Goal: Information Seeking & Learning: Learn about a topic

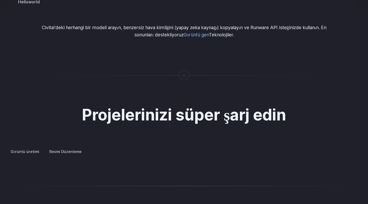
scroll to position [955, 0]
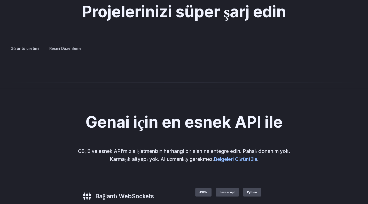
click at [66, 50] on xt-trans "Resmi Düzenleme" at bounding box center [65, 48] width 32 height 4
click at [0, 0] on div at bounding box center [0, 0] width 0 height 0
click at [0, 0] on button "Go to 1 of 2" at bounding box center [0, 0] width 0 height 0
click at [0, 0] on button "Go to 2 of 2" at bounding box center [0, 0] width 0 height 0
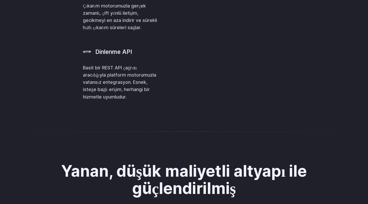
scroll to position [1188, 0]
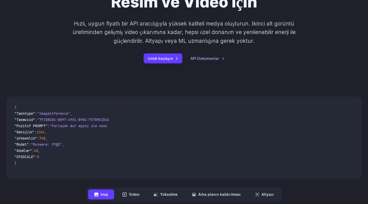
scroll to position [0, 0]
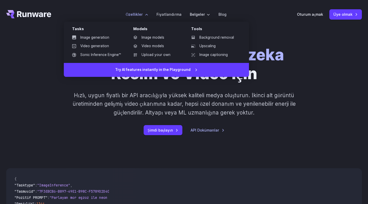
click at [146, 15] on label "Özellikler" at bounding box center [137, 14] width 22 height 6
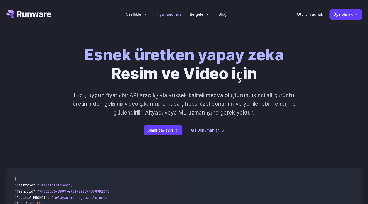
click at [166, 13] on xt-trans "Fiyatlandırma" at bounding box center [168, 14] width 25 height 4
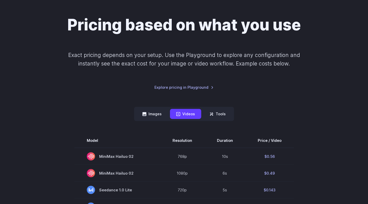
scroll to position [103, 0]
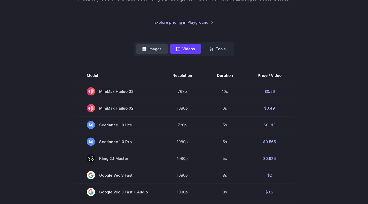
click at [155, 45] on button "Images" at bounding box center [152, 49] width 32 height 10
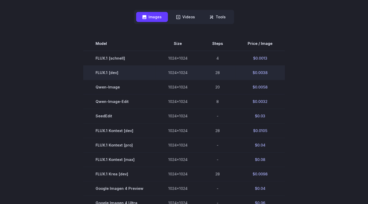
scroll to position [77, 0]
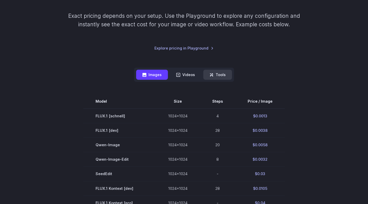
click at [216, 72] on button "Tools" at bounding box center [217, 75] width 29 height 10
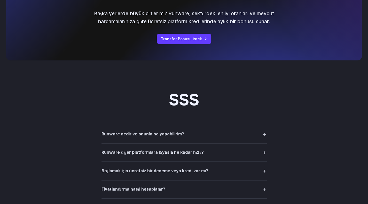
scroll to position [370, 0]
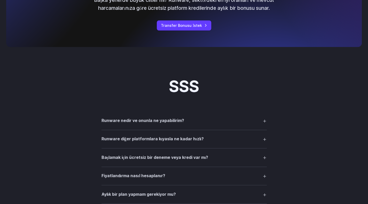
click at [176, 123] on xt-trans "Runware nedir ve onunla ne yapabilirim?" at bounding box center [142, 120] width 83 height 5
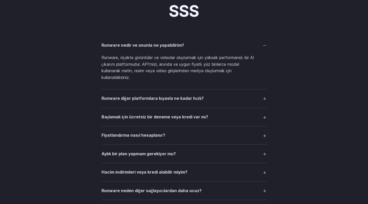
scroll to position [447, 0]
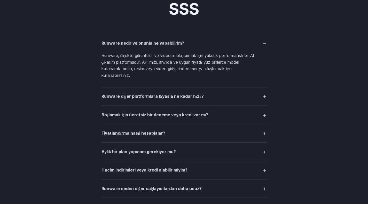
click at [190, 93] on summary "Runware diğer platformlara kıyasla ne kadar hızlı?" at bounding box center [183, 96] width 165 height 10
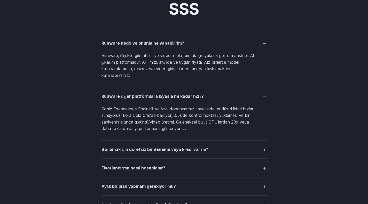
click at [191, 154] on summary "Başlamak için ücretsiz bir deneme veya kredi var mı?" at bounding box center [183, 150] width 165 height 10
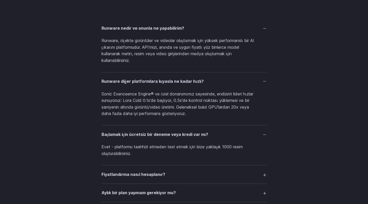
scroll to position [473, 0]
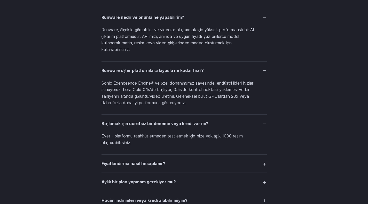
click at [147, 169] on summary "Fiyatlandırma nasıl hesaplanır?" at bounding box center [183, 164] width 165 height 10
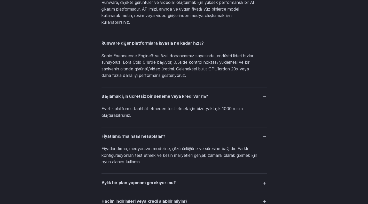
scroll to position [525, 0]
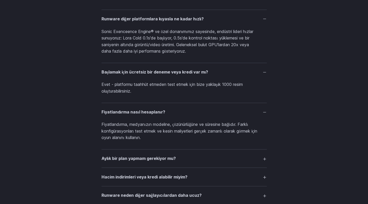
click at [154, 157] on xt-trans "Aylık bir plan yapmam gerekiyor mu?" at bounding box center [138, 158] width 74 height 5
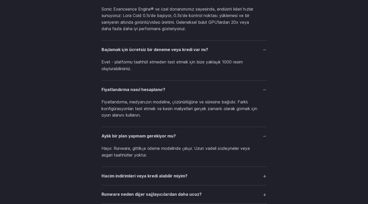
scroll to position [577, 0]
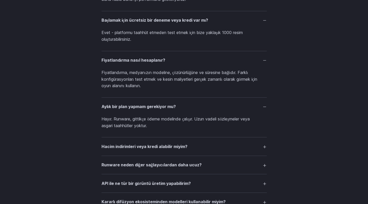
click at [160, 149] on xt-trans "Hacim indirimleri veya kredi alabilir miyim?" at bounding box center [144, 146] width 86 height 5
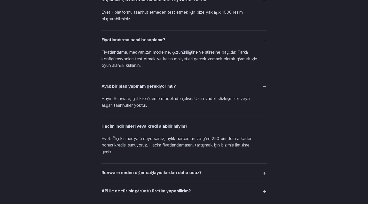
scroll to position [628, 0]
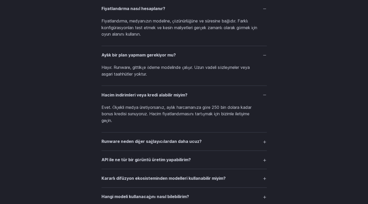
click at [175, 138] on summary "Runware neden diğer sağlayıcılardan daha ucuz?" at bounding box center [183, 142] width 165 height 10
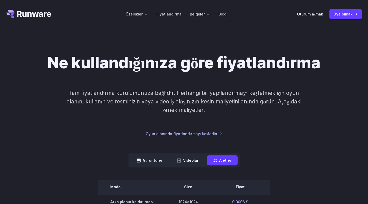
scroll to position [0, 0]
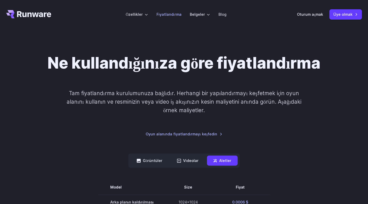
click at [167, 15] on xt-trans "Fiyatlandırma" at bounding box center [168, 14] width 25 height 4
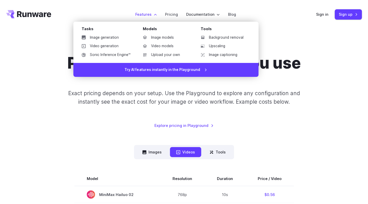
click at [156, 15] on label "Features" at bounding box center [145, 14] width 21 height 6
click at [147, 14] on label "Features" at bounding box center [145, 14] width 21 height 6
click at [145, 17] on label "Features" at bounding box center [145, 14] width 21 height 6
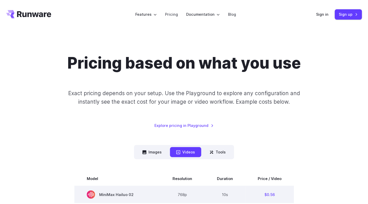
scroll to position [103, 0]
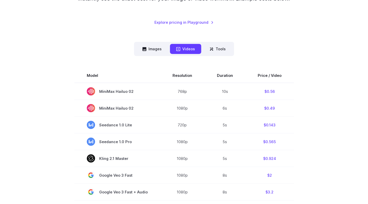
drag, startPoint x: 365, startPoint y: 177, endPoint x: 211, endPoint y: 9, distance: 228.2
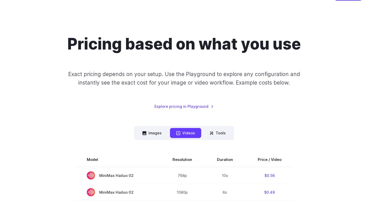
scroll to position [26, 0]
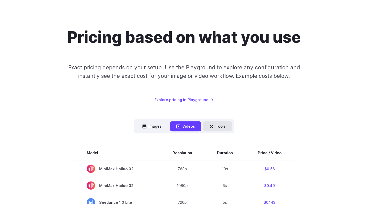
click at [225, 127] on button "Tools" at bounding box center [217, 126] width 29 height 10
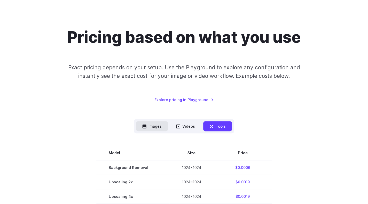
click at [156, 130] on button "Images" at bounding box center [152, 126] width 32 height 10
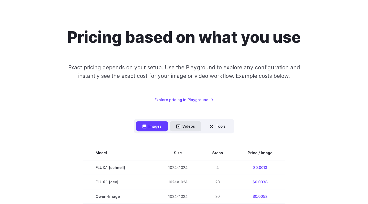
click at [185, 125] on button "Videos" at bounding box center [185, 126] width 31 height 10
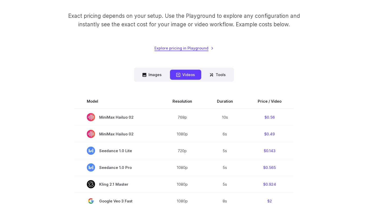
scroll to position [0, 0]
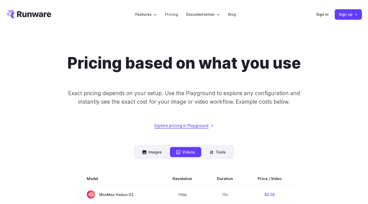
click at [185, 127] on link "Explore pricing in Playground" at bounding box center [183, 126] width 59 height 6
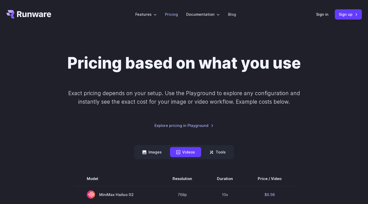
click at [169, 14] on link "Pricing" at bounding box center [171, 14] width 13 height 6
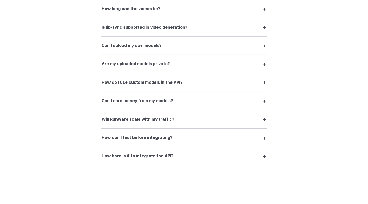
scroll to position [955, 0]
click at [176, 87] on summary "How do I use custom models in the API?" at bounding box center [183, 82] width 165 height 10
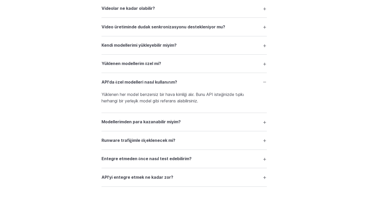
click at [163, 131] on details "Modellerimden para kazanabilir miyim? Yes. You can license your models through …" at bounding box center [183, 122] width 165 height 18
click at [169, 119] on details "Modellerimden para kazanabilir miyim? Yes. You can license your models through …" at bounding box center [183, 122] width 165 height 18
click at [167, 124] on xt-trans "Modellerimden para kazanabilir miyim?" at bounding box center [140, 121] width 79 height 5
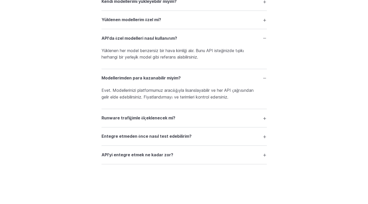
scroll to position [1007, 0]
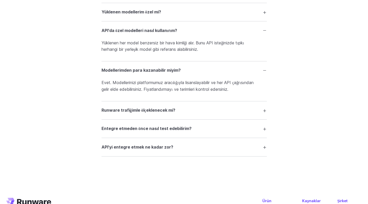
click at [169, 150] on xt-trans "API'yi entegre etmek ne kadar zor?" at bounding box center [137, 147] width 72 height 5
